Goal: Task Accomplishment & Management: Manage account settings

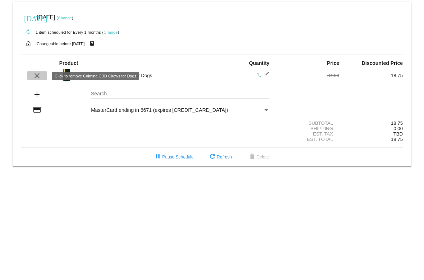
click at [40, 75] on mat-icon "clear" at bounding box center [37, 75] width 9 height 9
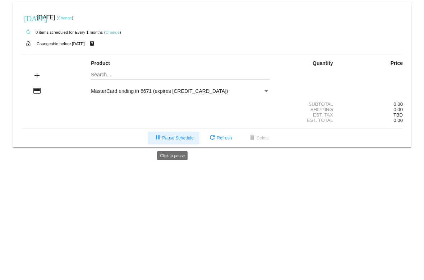
click at [176, 139] on span "pause Pause Schedule" at bounding box center [173, 138] width 40 height 5
click at [263, 89] on div "Payment Method" at bounding box center [266, 91] width 6 height 6
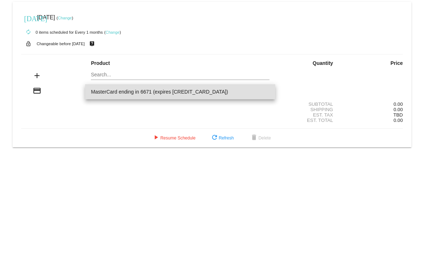
click at [263, 89] on span "MasterCard ending in 6671 (expires [CREDIT_CARD_DATA])" at bounding box center [180, 91] width 178 height 15
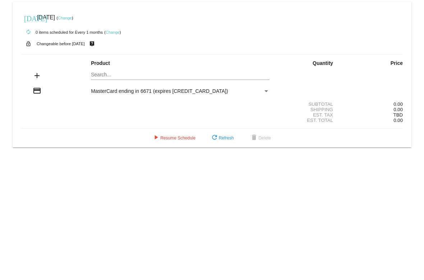
click at [95, 123] on div "Est. Total 0.00" at bounding box center [211, 120] width 381 height 5
click at [72, 19] on link "Change" at bounding box center [65, 18] width 14 height 4
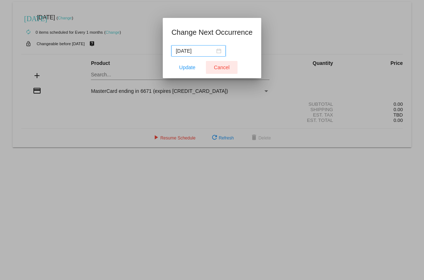
click at [219, 70] on span "Cancel" at bounding box center [222, 68] width 16 height 6
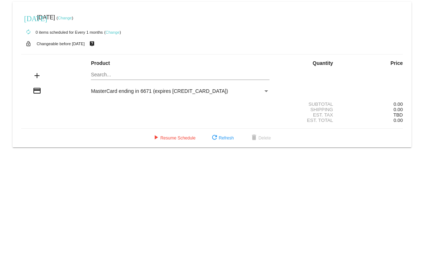
click at [109, 32] on link "Change" at bounding box center [113, 32] width 14 height 4
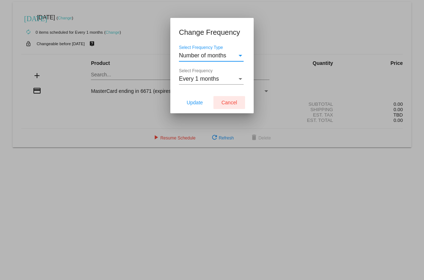
click at [230, 108] on button "Cancel" at bounding box center [229, 102] width 32 height 13
